Goal: Find specific page/section: Find specific page/section

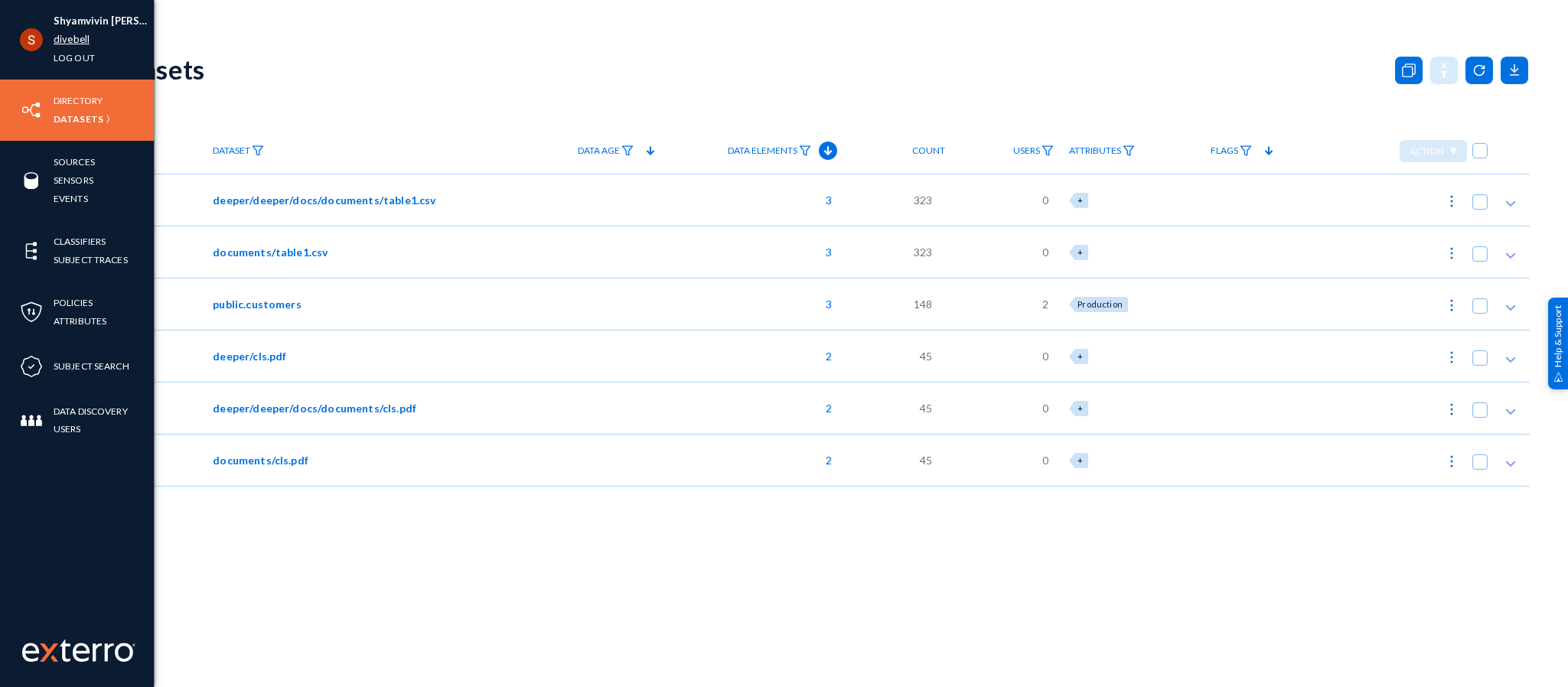
click at [70, 42] on link "divebell" at bounding box center [71, 39] width 36 height 17
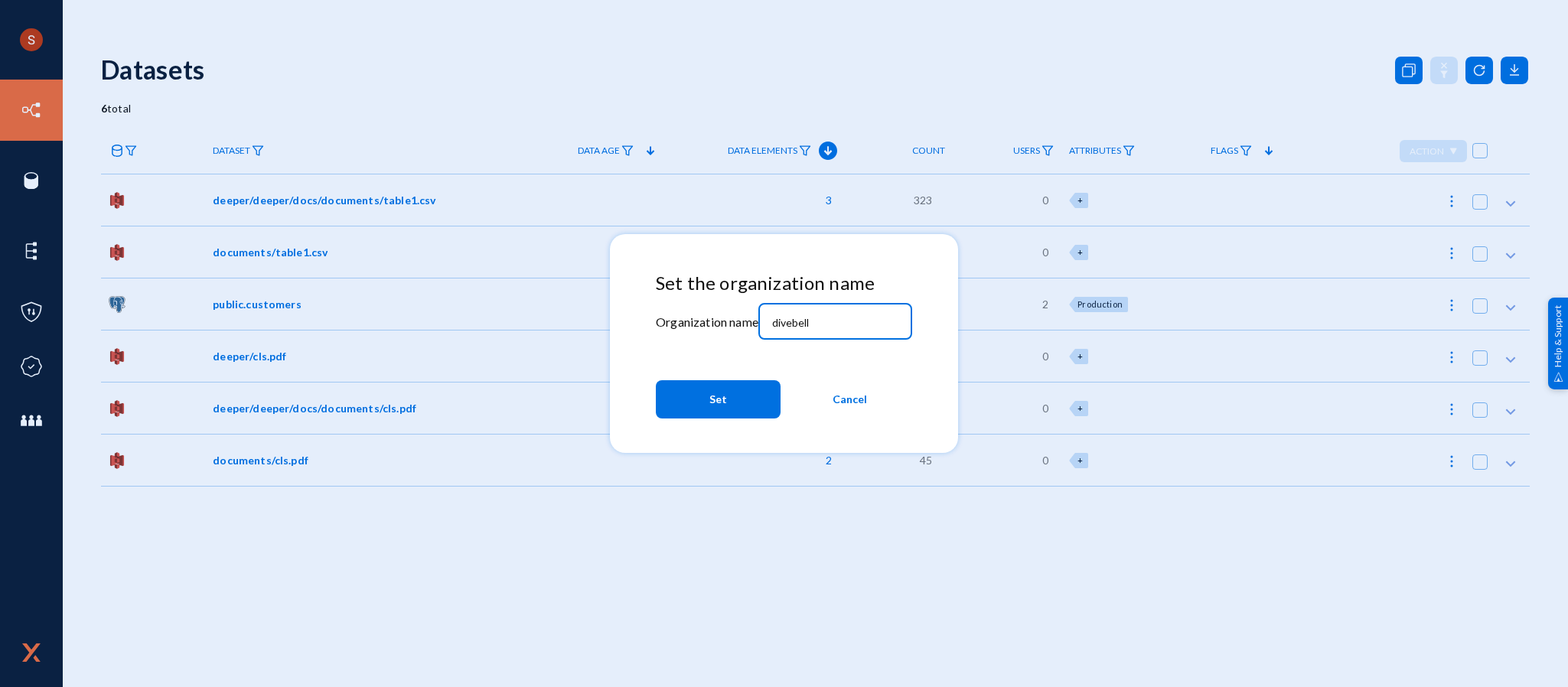
click at [793, 327] on input "divebell" at bounding box center [837, 323] width 132 height 14
type input "hg"
click at [733, 393] on button "Set" at bounding box center [718, 399] width 125 height 38
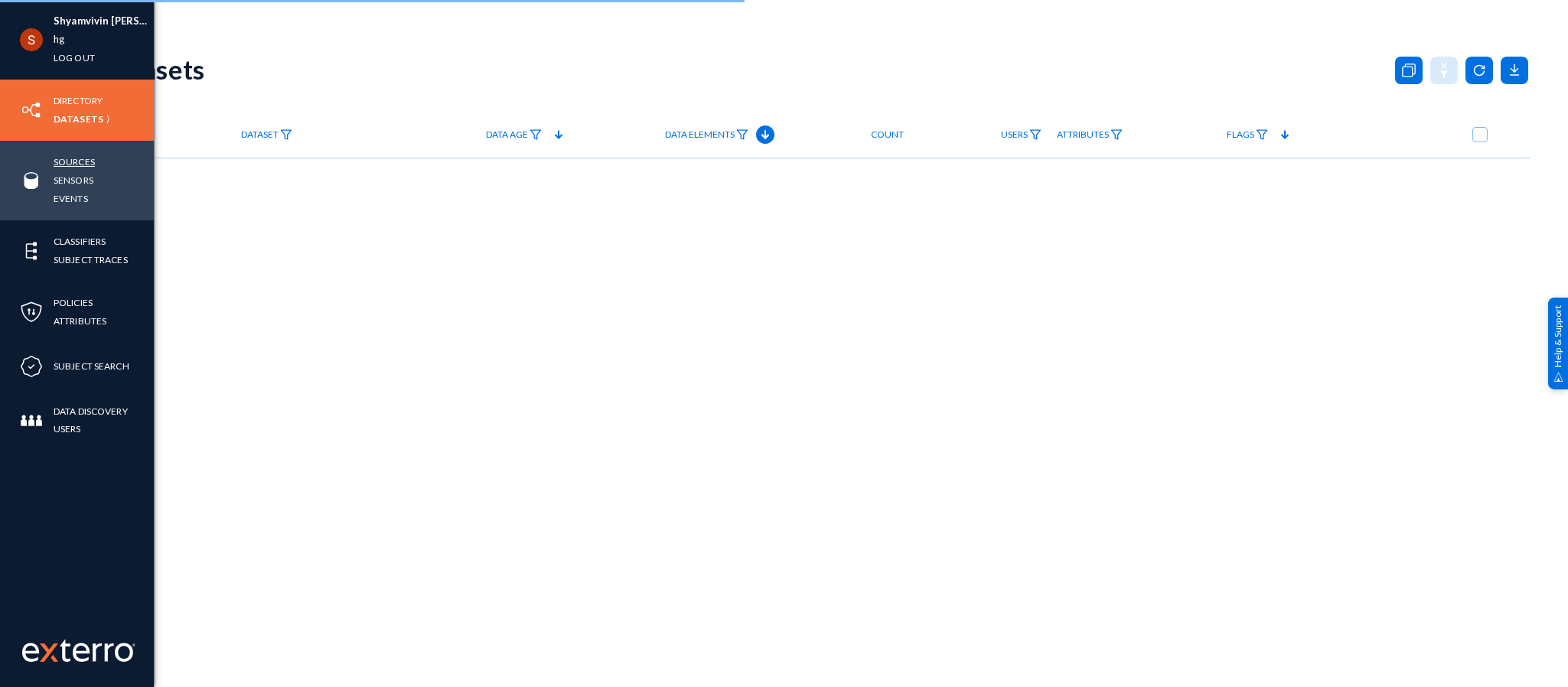
click at [84, 160] on link "Sources" at bounding box center [73, 161] width 41 height 17
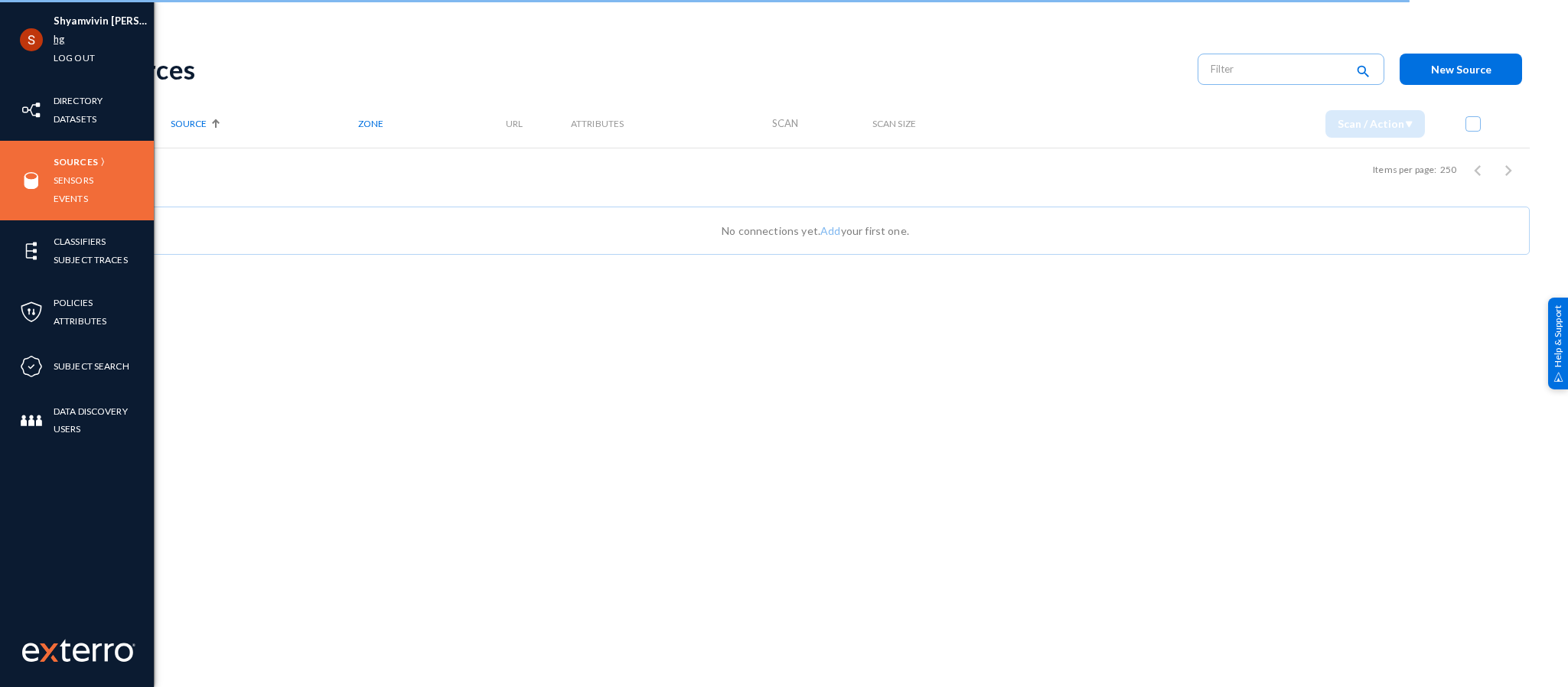
click at [55, 41] on link "hg" at bounding box center [58, 39] width 10 height 17
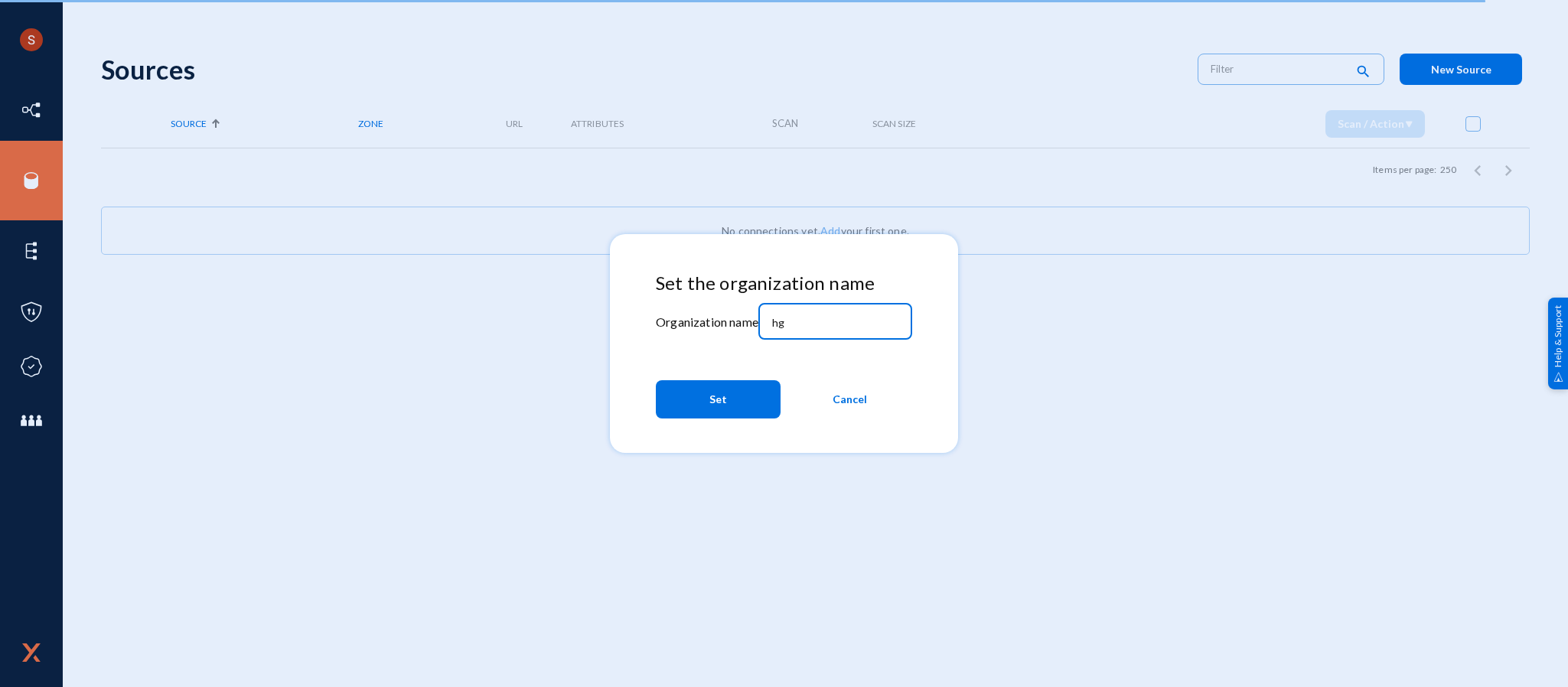
click at [774, 320] on input "hg" at bounding box center [837, 323] width 132 height 14
type input "thg"
click at [747, 392] on button "Set" at bounding box center [718, 399] width 125 height 38
